Goal: Task Accomplishment & Management: Manage account settings

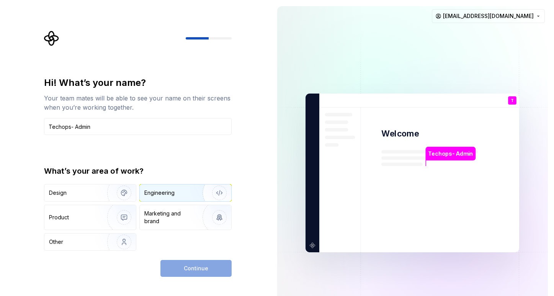
type input "Techops- Admin"
click at [195, 195] on img "button" at bounding box center [214, 192] width 49 height 51
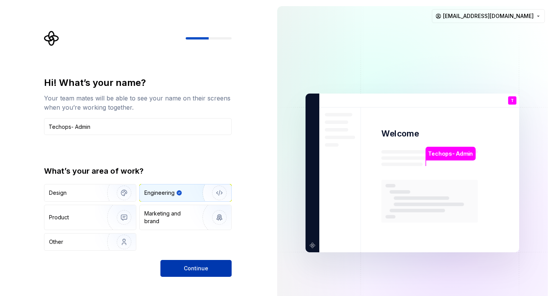
click at [193, 264] on button "Continue" at bounding box center [196, 268] width 71 height 17
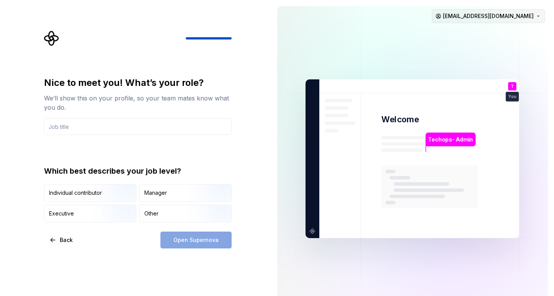
click at [483, 18] on html "Nice to meet you! What’s your role? We’ll show this on your profile, so your te…" at bounding box center [277, 148] width 554 height 296
click at [248, 48] on html "Nice to meet you! What’s your role? We’ll show this on your profile, so your te…" at bounding box center [277, 148] width 554 height 296
click at [150, 215] on div "Other" at bounding box center [151, 214] width 14 height 8
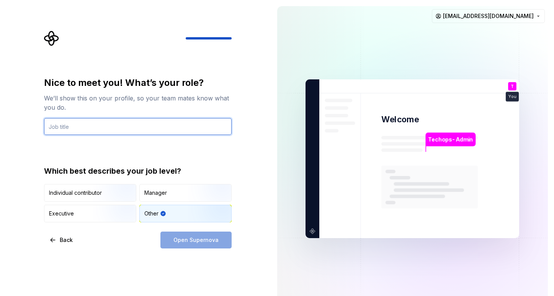
click at [78, 128] on input "text" at bounding box center [138, 126] width 188 height 17
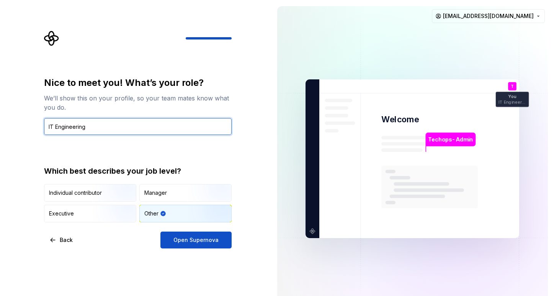
type input "IT Engineering"
click at [213, 250] on div "Nice to meet you! What’s your role? We’ll show this on your profile, so your te…" at bounding box center [135, 158] width 271 height 317
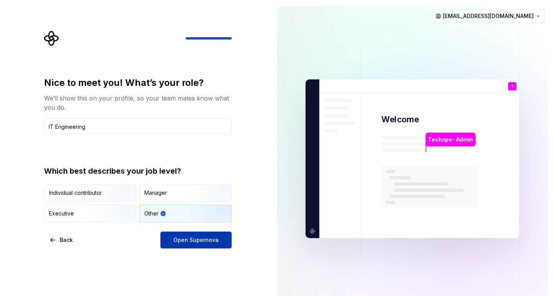
click at [213, 244] on button "Open Supernova" at bounding box center [196, 239] width 71 height 17
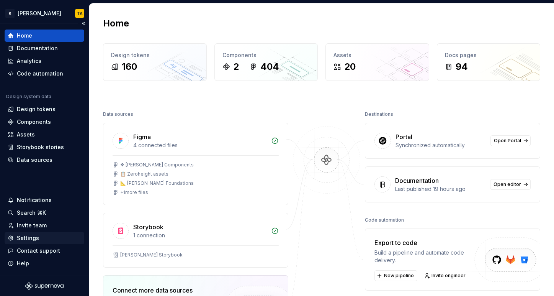
click at [28, 236] on div "Settings" at bounding box center [28, 238] width 22 height 8
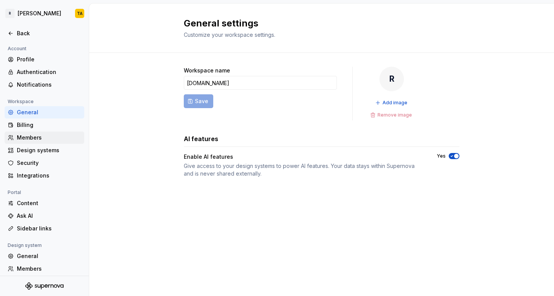
click at [33, 136] on div "Members" at bounding box center [49, 138] width 64 height 8
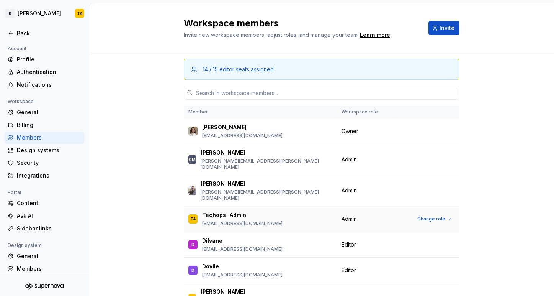
click at [228, 220] on p "techops-services@remote.com" at bounding box center [242, 223] width 80 height 6
copy p "techops-services@remote.com"
click at [20, 33] on div "Back" at bounding box center [49, 34] width 64 height 8
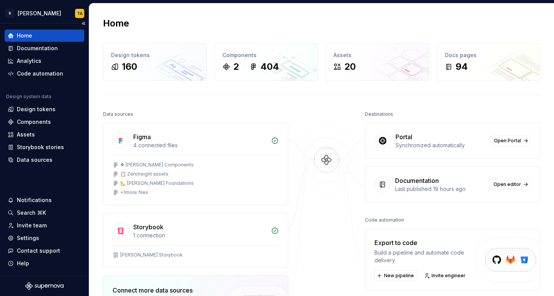
click at [39, 32] on div "Home" at bounding box center [45, 36] width 74 height 8
click at [33, 235] on div "Settings" at bounding box center [28, 238] width 22 height 8
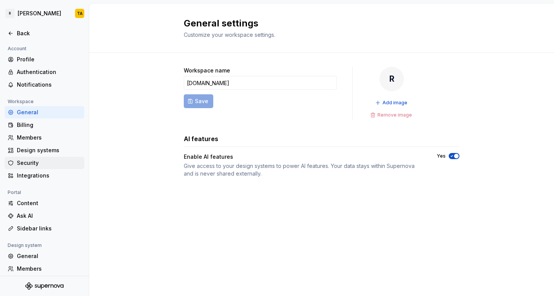
click at [31, 162] on div "Security" at bounding box center [49, 163] width 64 height 8
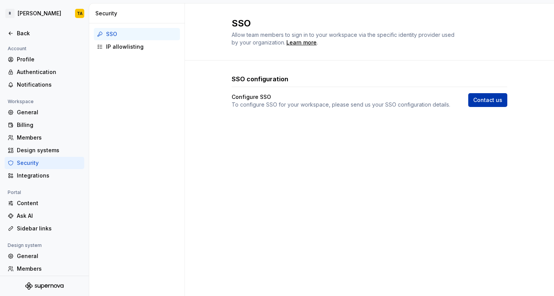
click at [484, 100] on span "Contact us" at bounding box center [488, 100] width 29 height 8
